Goal: Task Accomplishment & Management: Manage account settings

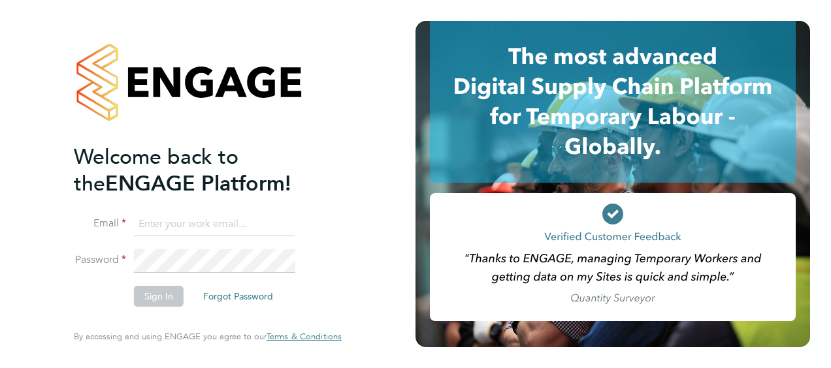
type input "frazer.newsome@vistry.co.uk"
click at [159, 291] on button "Sign In" at bounding box center [159, 296] width 50 height 21
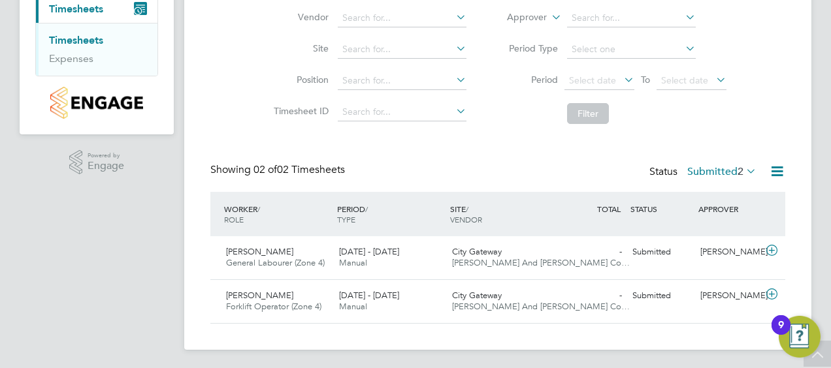
scroll to position [133, 0]
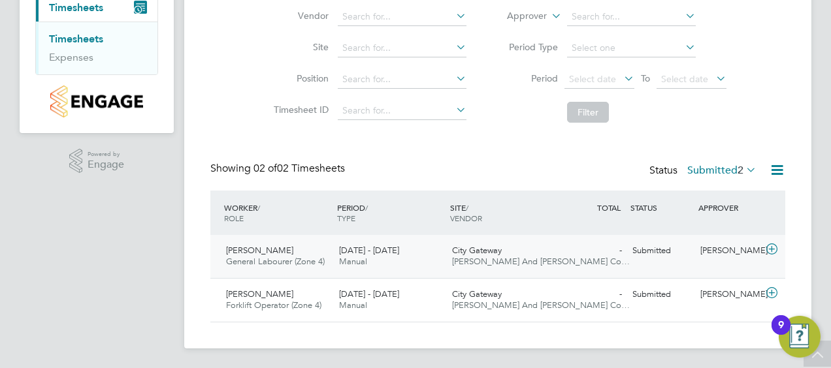
click at [349, 251] on span "22 - 28 Sep 2025" at bounding box center [369, 250] width 60 height 11
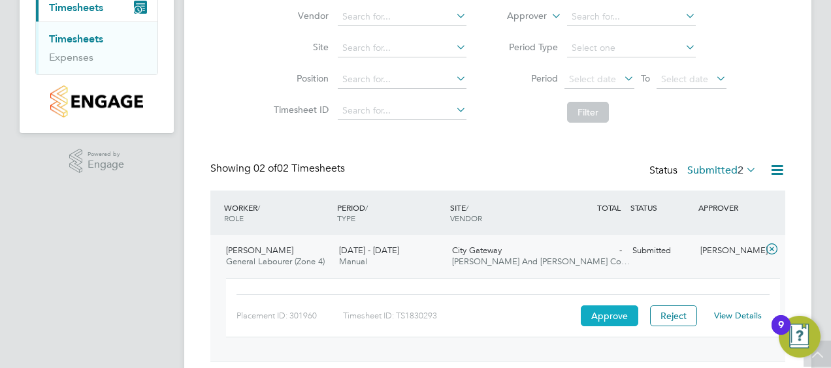
click at [623, 318] on button "Approve" at bounding box center [609, 316] width 57 height 21
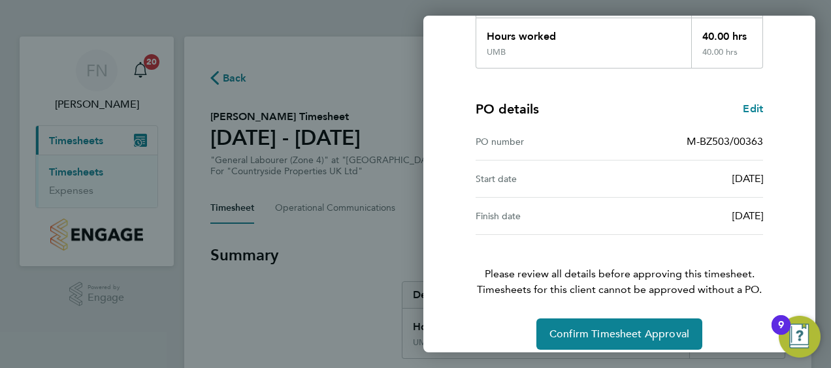
scroll to position [256, 0]
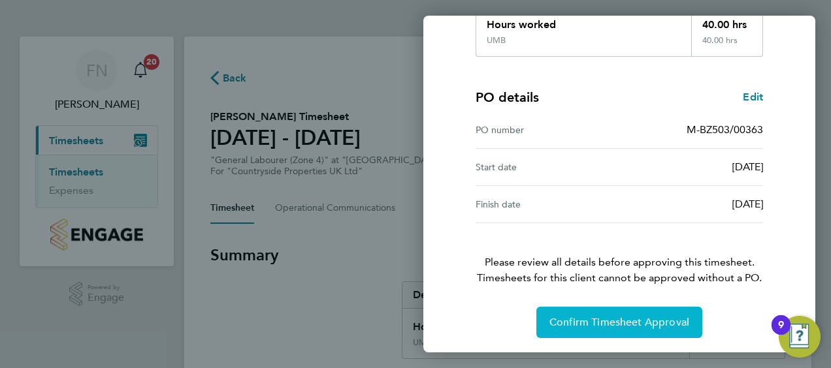
click at [618, 325] on span "Confirm Timesheet Approval" at bounding box center [619, 322] width 140 height 13
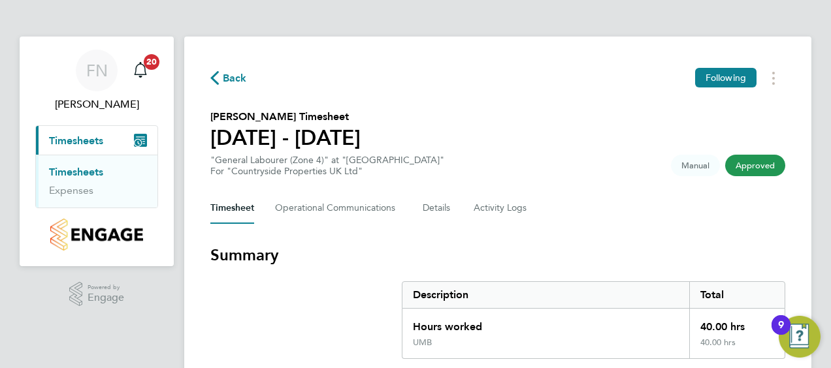
click at [81, 172] on link "Timesheets" at bounding box center [76, 172] width 54 height 12
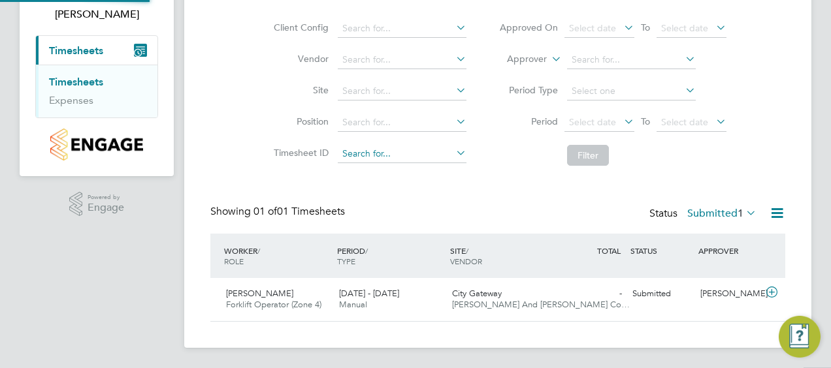
scroll to position [33, 113]
click at [438, 314] on div "22 - 28 Sep 2025 Manual" at bounding box center [390, 300] width 113 height 33
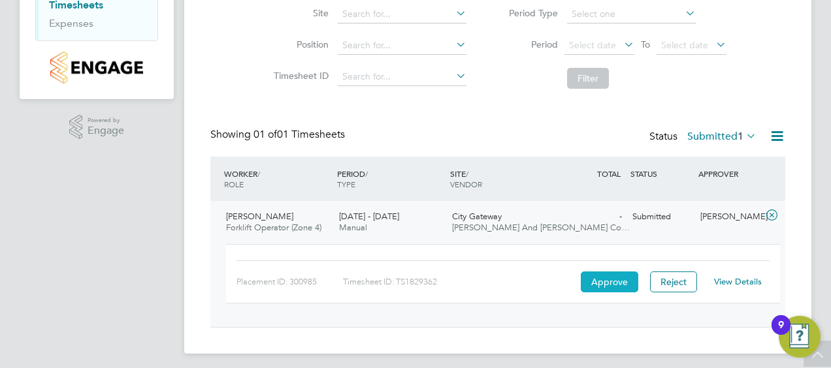
scroll to position [172, 0]
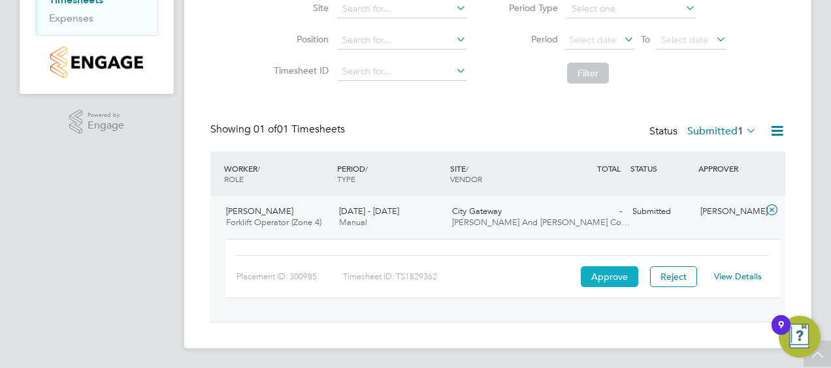
click at [595, 277] on button "Approve" at bounding box center [609, 277] width 57 height 21
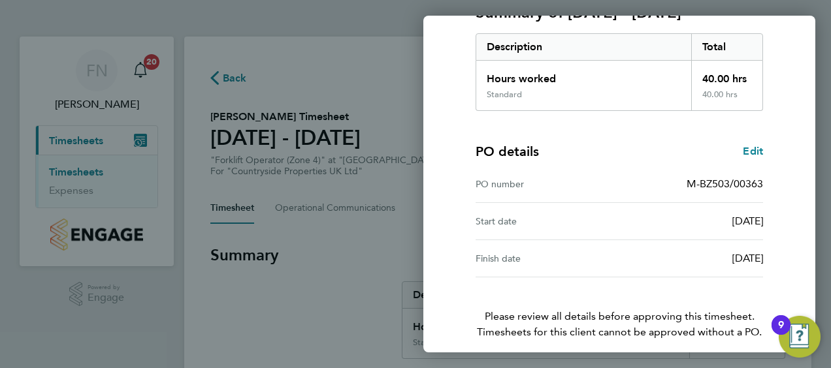
scroll to position [256, 0]
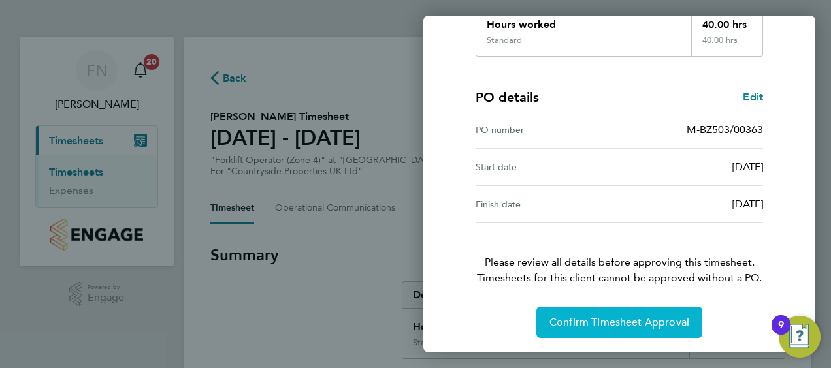
click at [600, 329] on button "Confirm Timesheet Approval" at bounding box center [619, 322] width 166 height 31
